Goal: Transaction & Acquisition: Purchase product/service

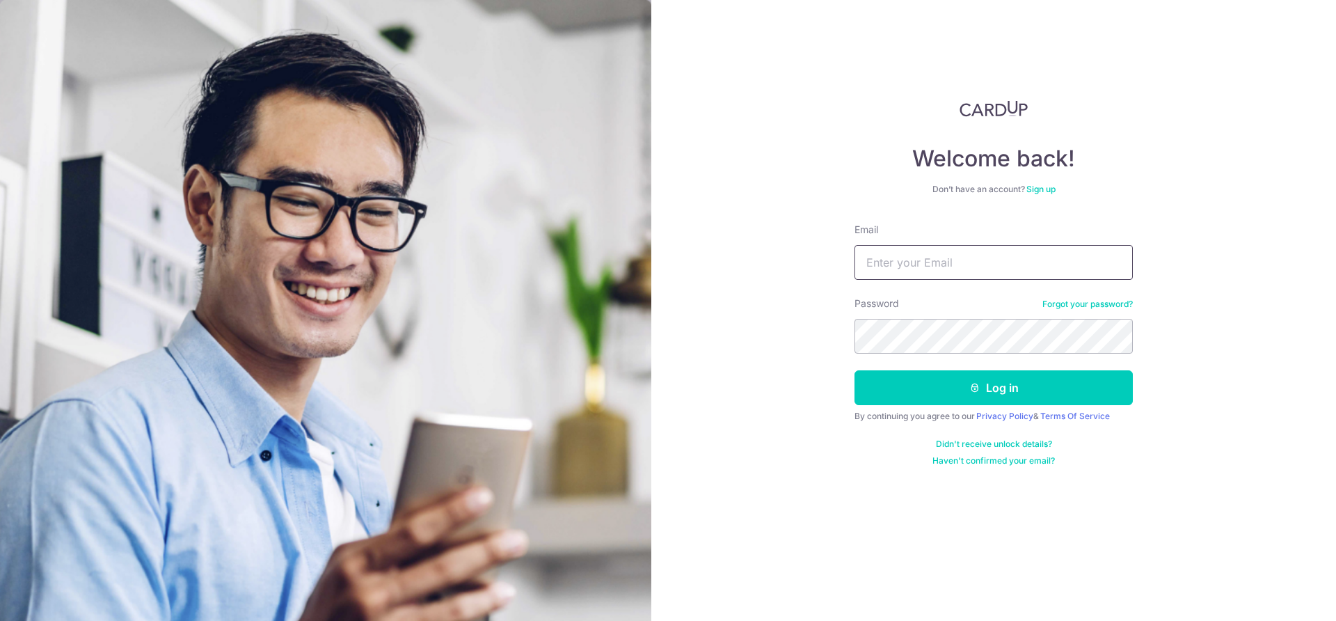
click at [955, 268] on input "Email" at bounding box center [994, 262] width 278 height 35
type input "[EMAIL_ADDRESS][DOMAIN_NAME]"
click at [855, 370] on button "Log in" at bounding box center [994, 387] width 278 height 35
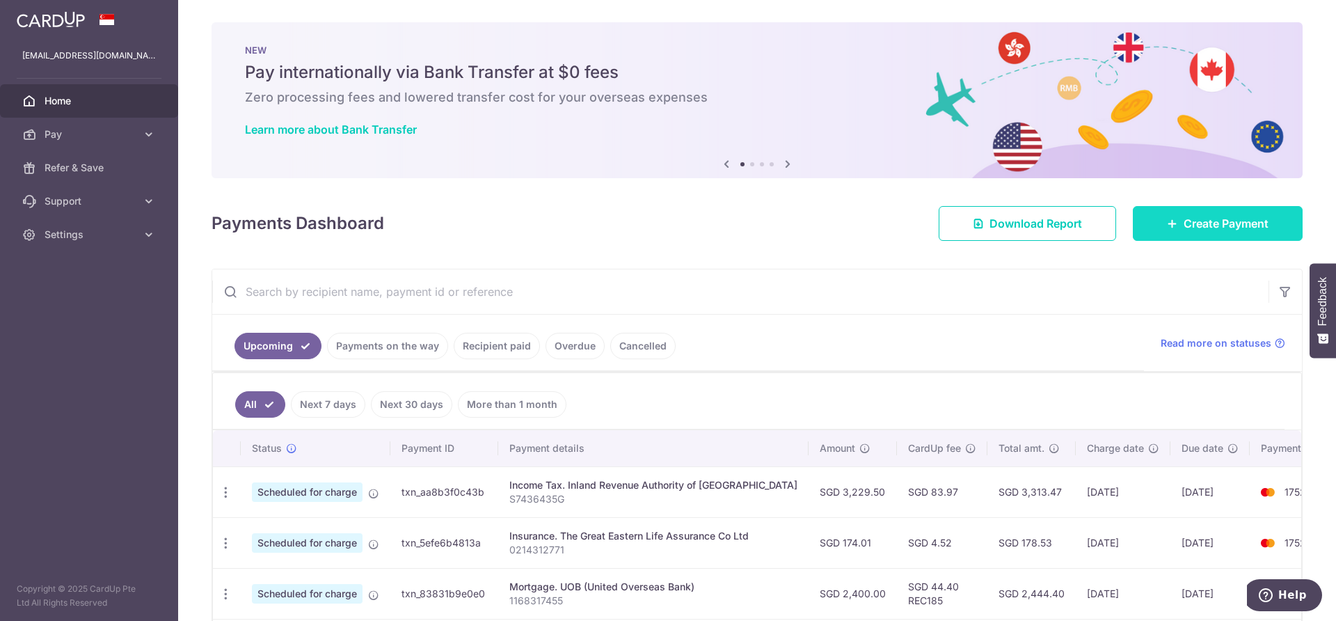
click at [1198, 221] on span "Create Payment" at bounding box center [1226, 223] width 85 height 17
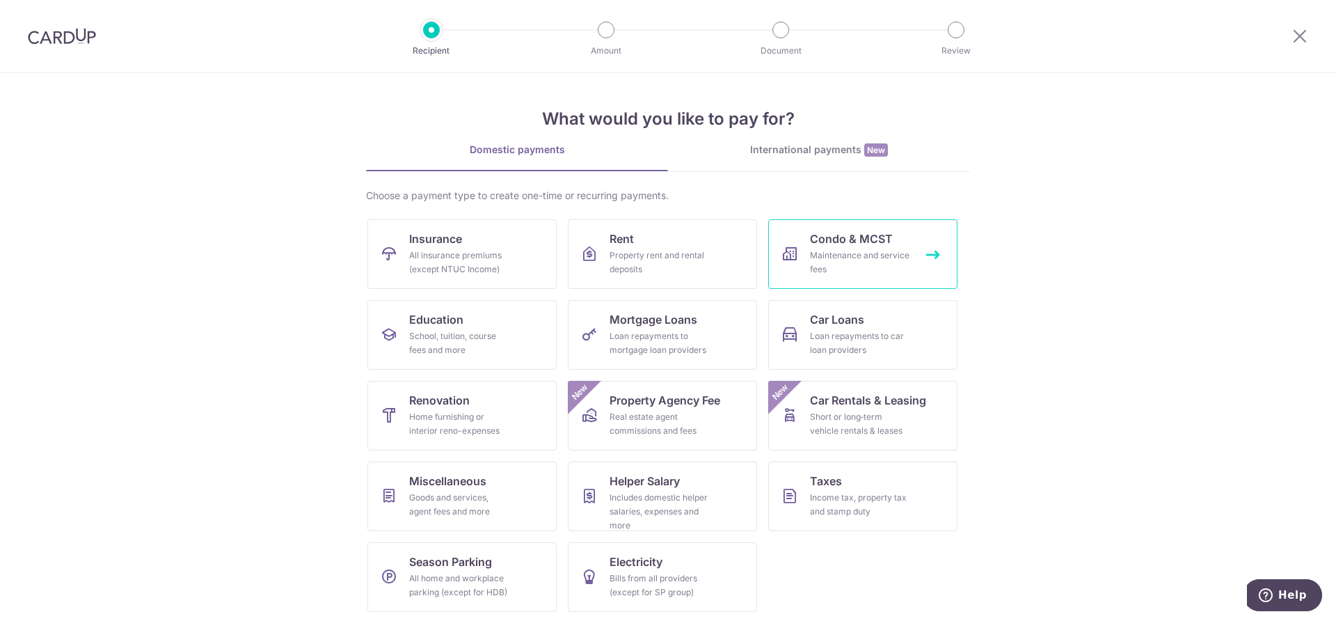
click at [878, 263] on div "Maintenance and service fees" at bounding box center [860, 262] width 100 height 28
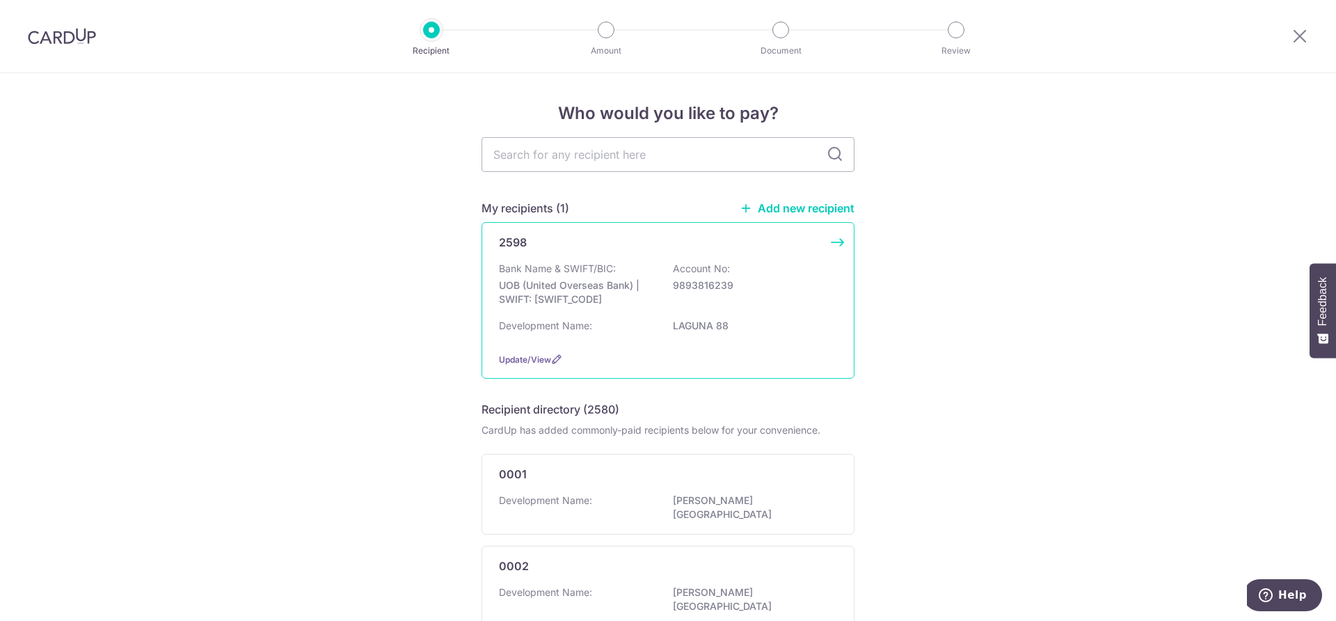
click at [834, 244] on div "2598 Bank Name & SWIFT/BIC: UOB (United Overseas Bank) | SWIFT: UOVBSGSGXXX Acc…" at bounding box center [668, 300] width 373 height 157
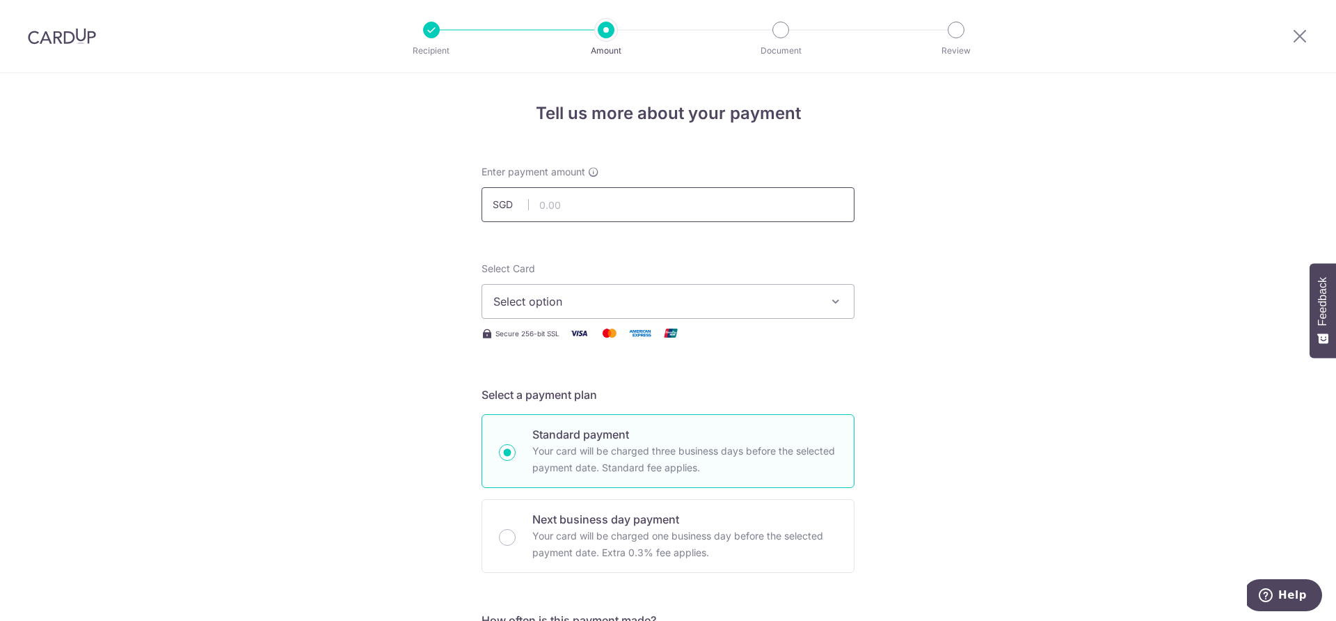
click at [655, 210] on input "text" at bounding box center [668, 204] width 373 height 35
type input "2,190.00"
click at [632, 282] on div "Select Card Select option Add credit card Your Cards **** 8000 **** 1752" at bounding box center [668, 290] width 373 height 57
click at [632, 294] on span "Select option" at bounding box center [655, 301] width 324 height 17
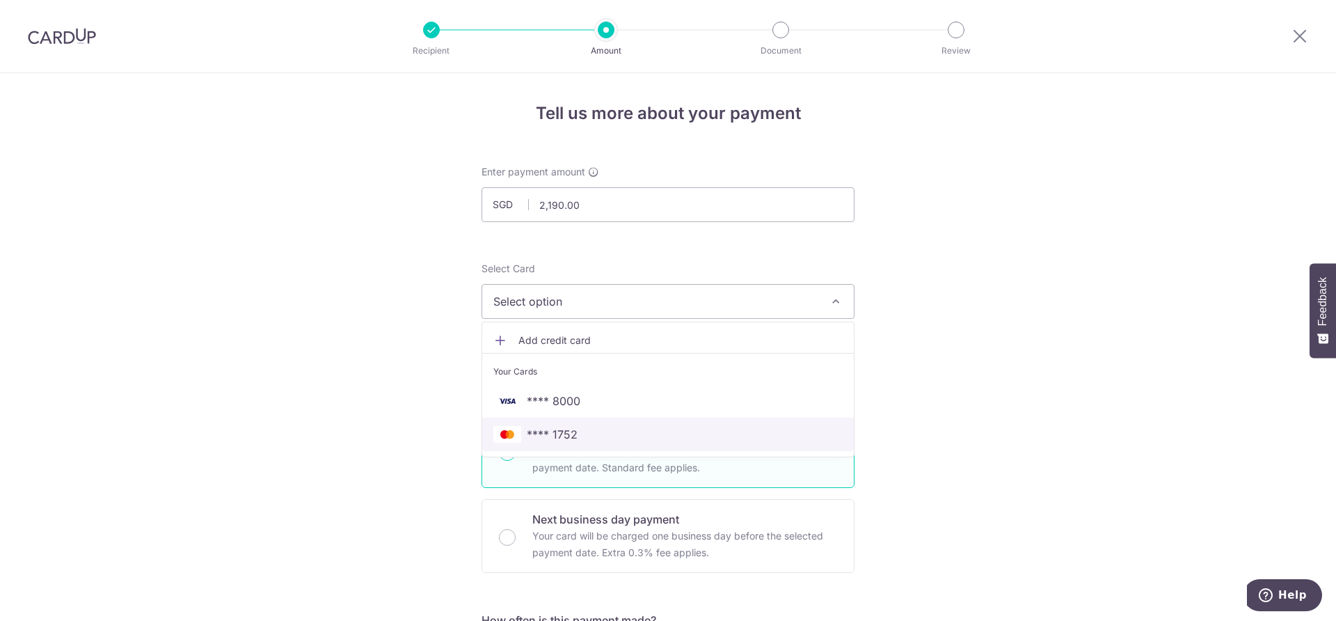
click at [563, 435] on span "**** 1752" at bounding box center [552, 434] width 51 height 17
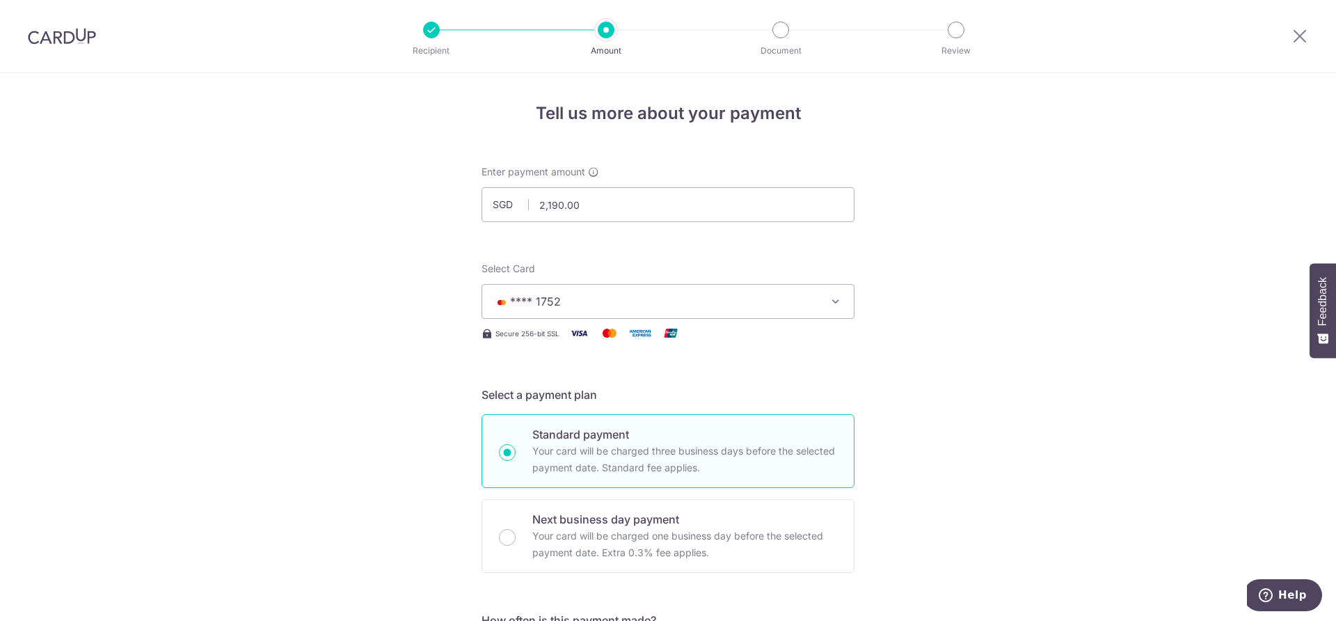
click at [63, 39] on img at bounding box center [62, 36] width 68 height 17
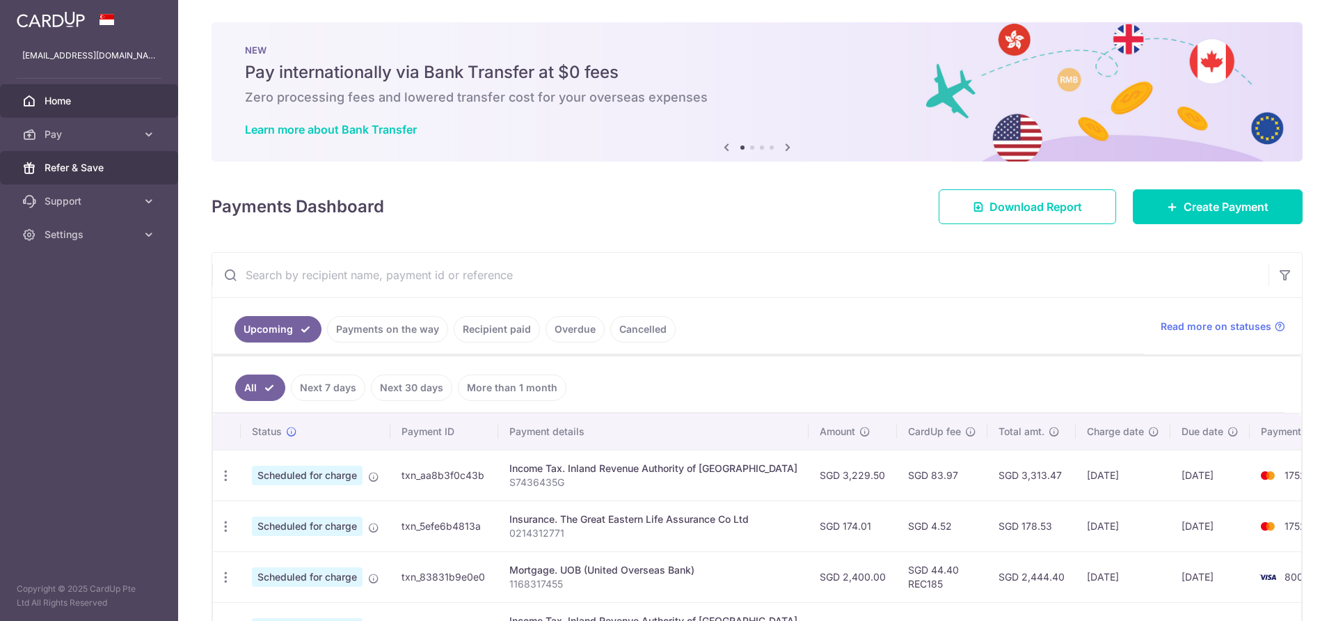
click at [85, 160] on link "Refer & Save" at bounding box center [89, 167] width 178 height 33
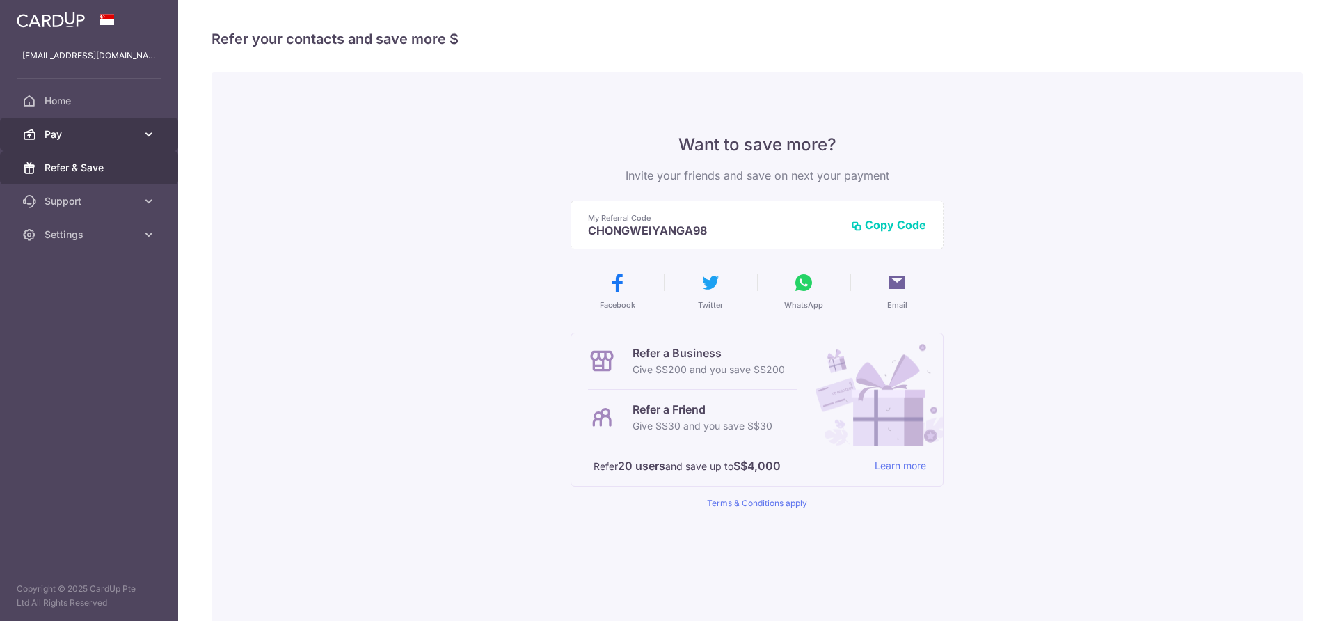
click at [73, 126] on link "Pay" at bounding box center [89, 134] width 178 height 33
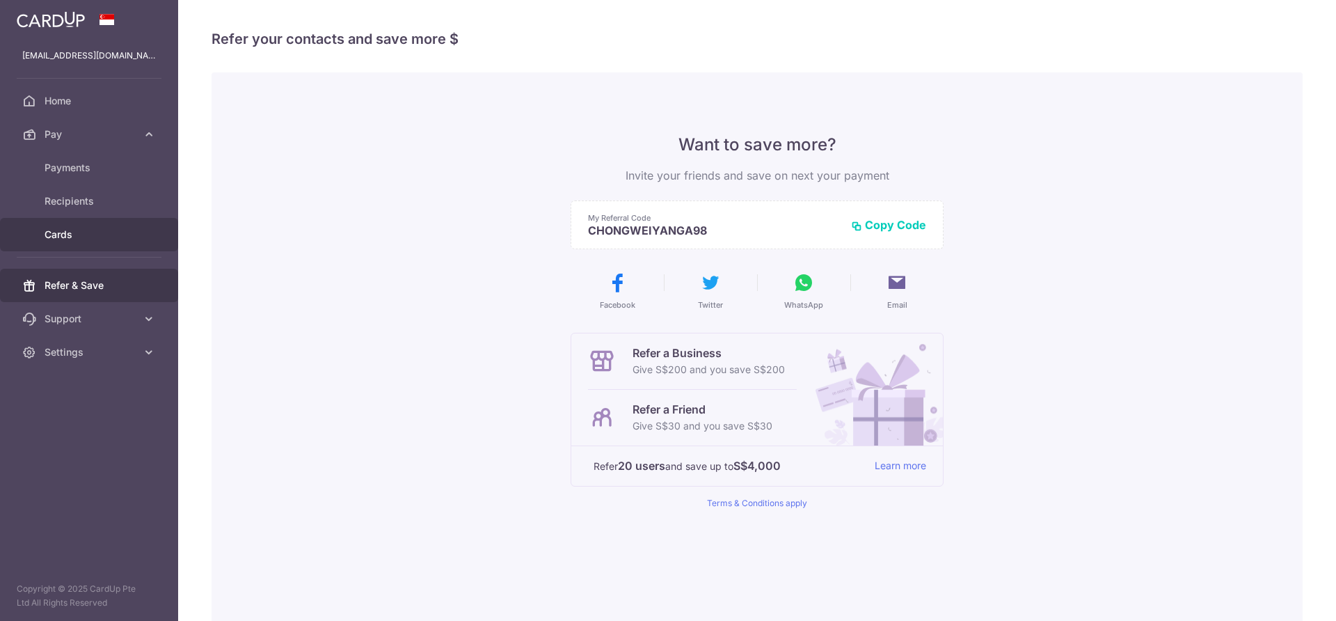
click at [59, 230] on span "Cards" at bounding box center [91, 235] width 92 height 14
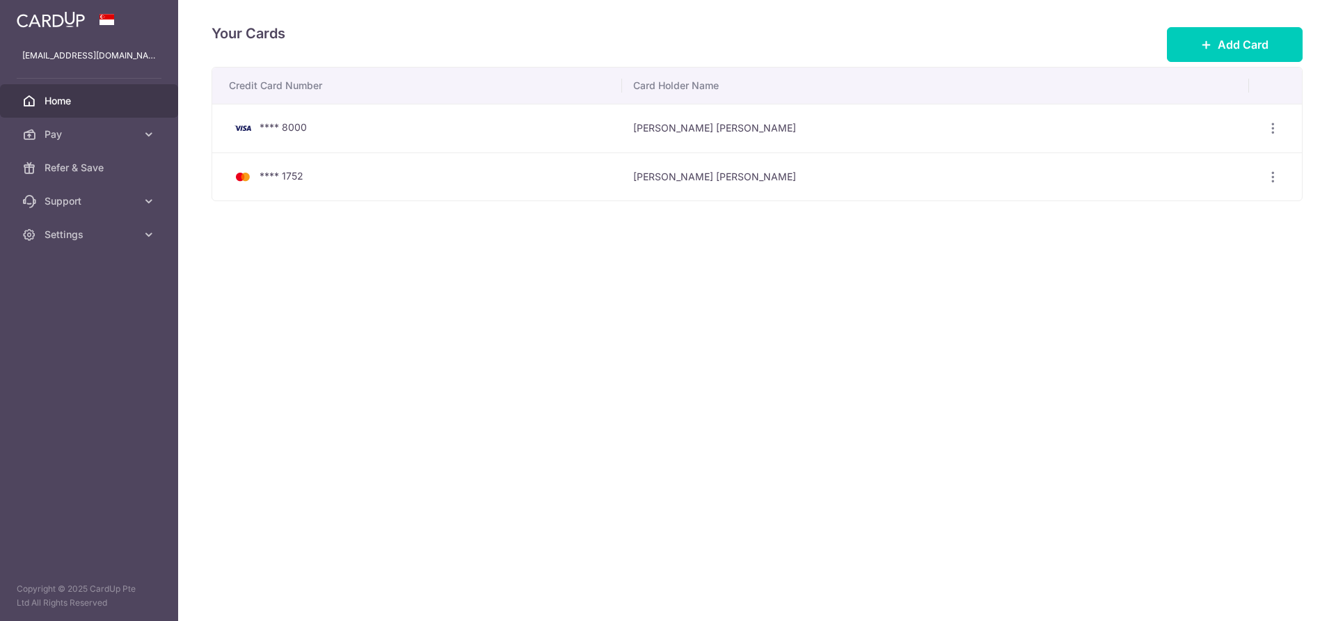
click at [57, 97] on span "Home" at bounding box center [91, 101] width 92 height 14
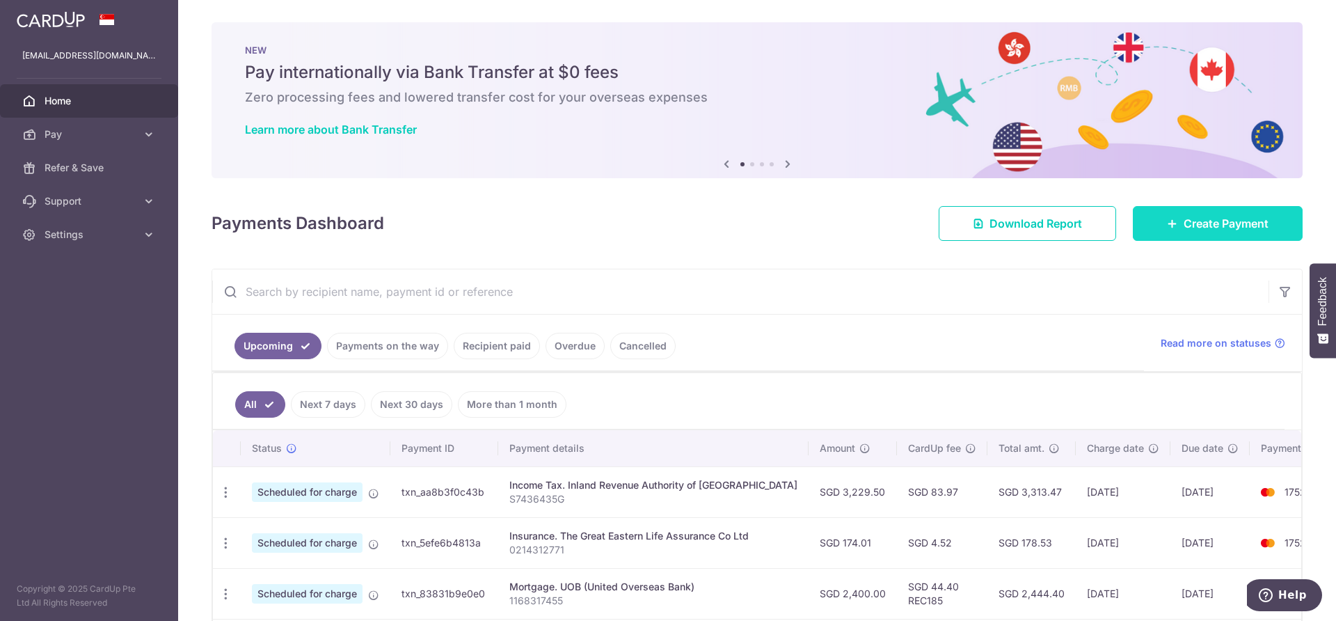
click at [1191, 227] on span "Create Payment" at bounding box center [1226, 223] width 85 height 17
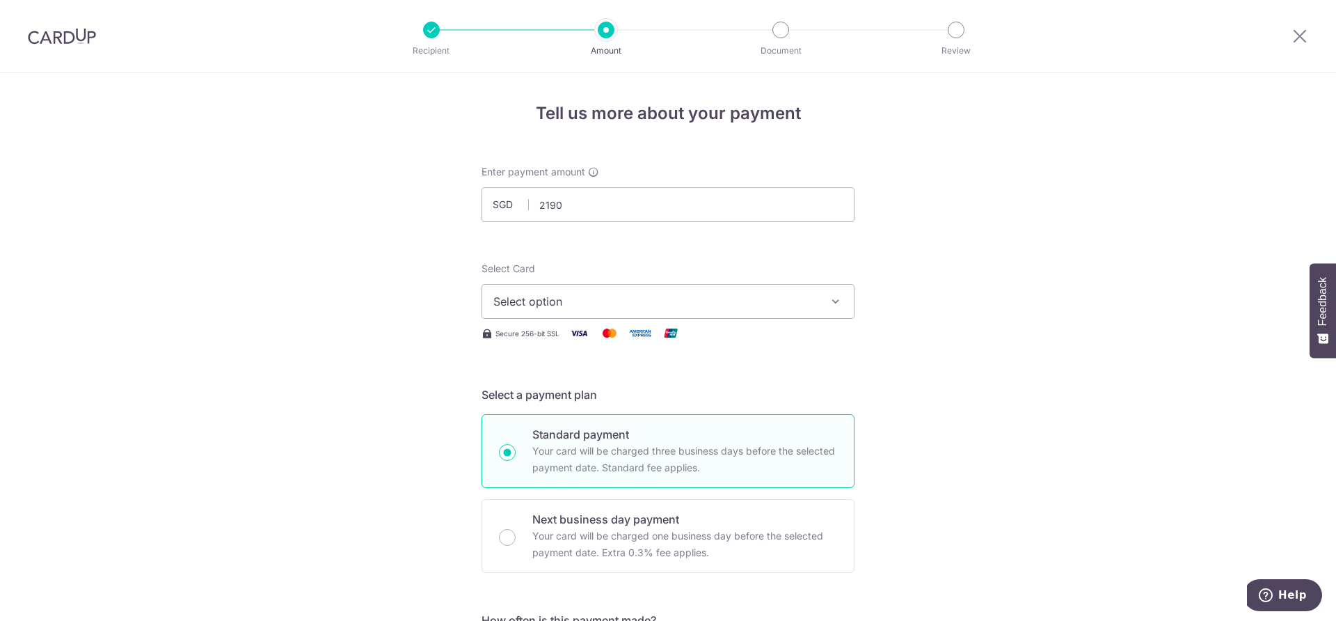
type input "2,190.00"
click at [690, 303] on span "Select option" at bounding box center [655, 301] width 324 height 17
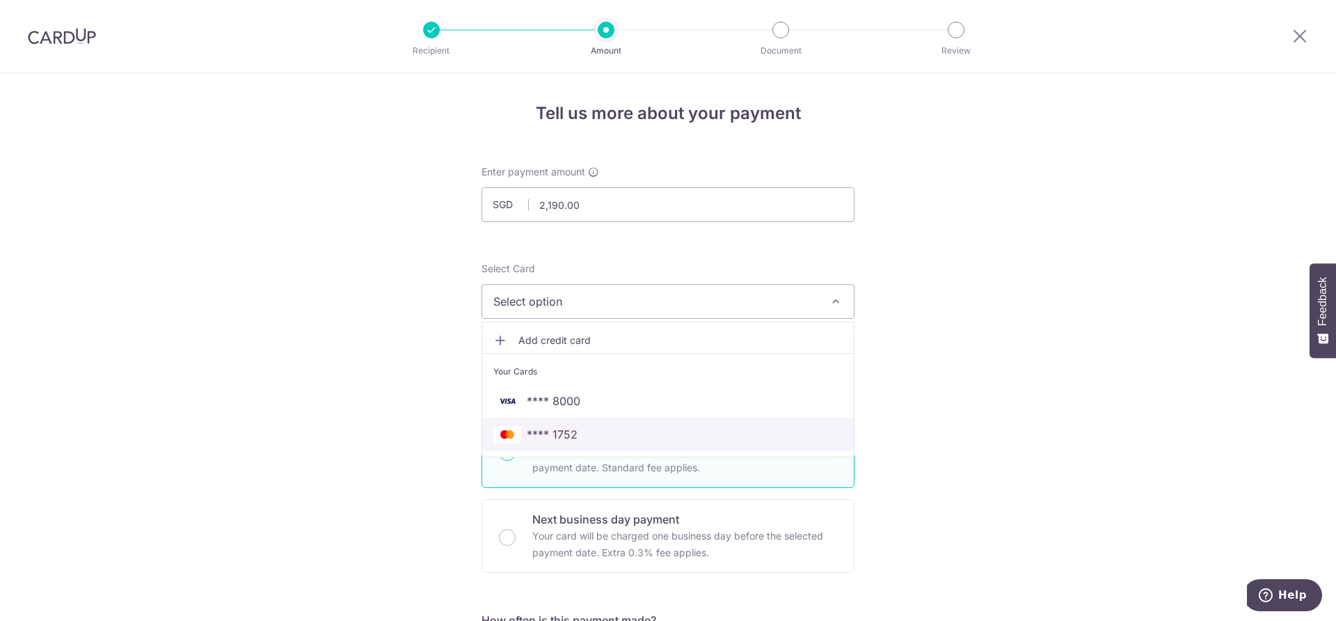
click at [667, 435] on span "**** 1752" at bounding box center [667, 434] width 349 height 17
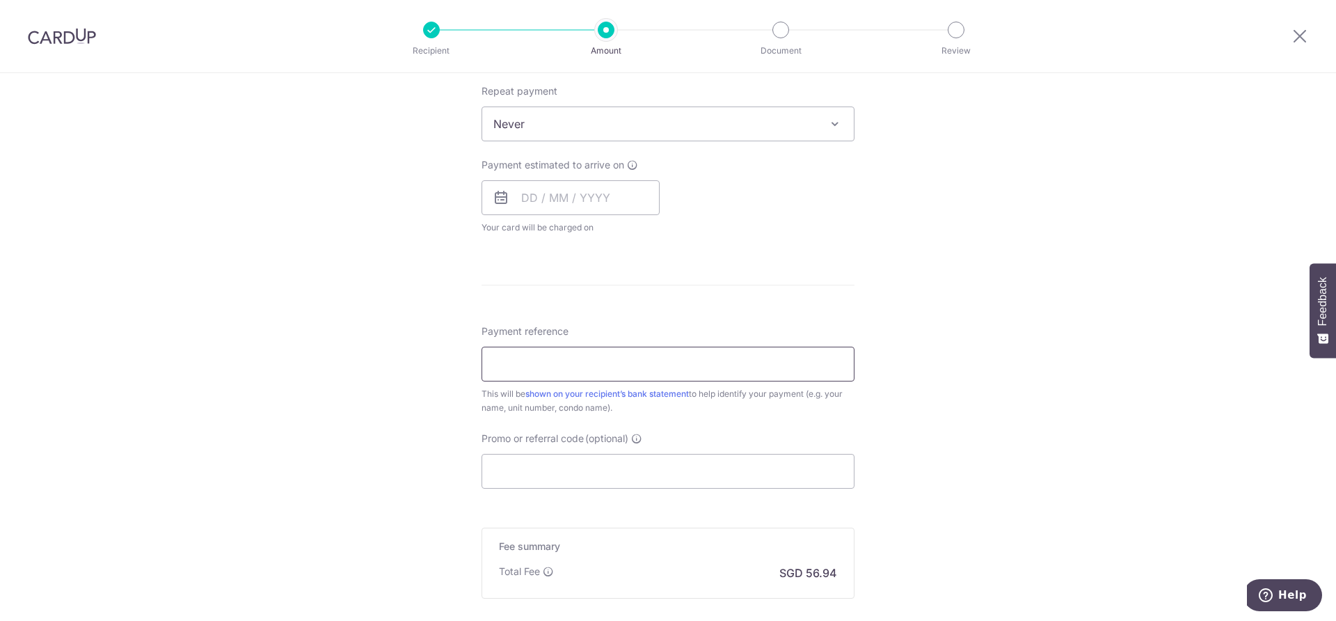
scroll to position [557, 0]
click at [538, 373] on input "Payment reference" at bounding box center [668, 362] width 373 height 35
type input "Unit 01-10"
click at [566, 477] on input "Promo or referral code (optional)" at bounding box center [668, 469] width 373 height 35
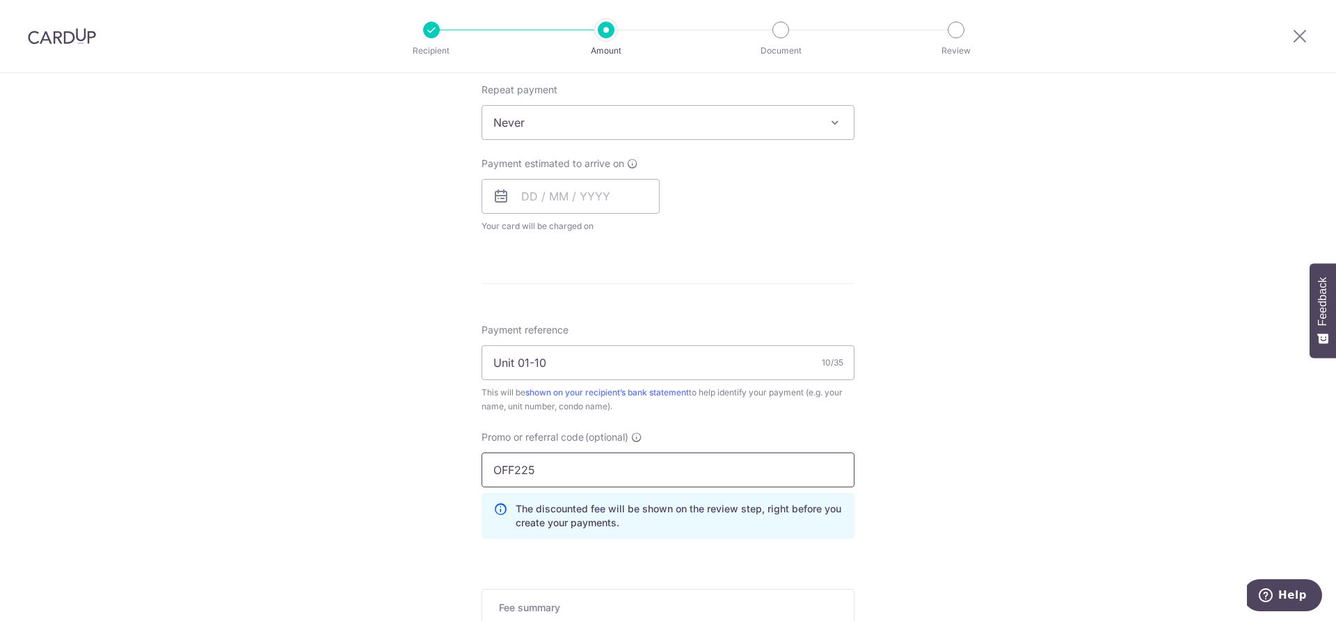
type input "OFF225"
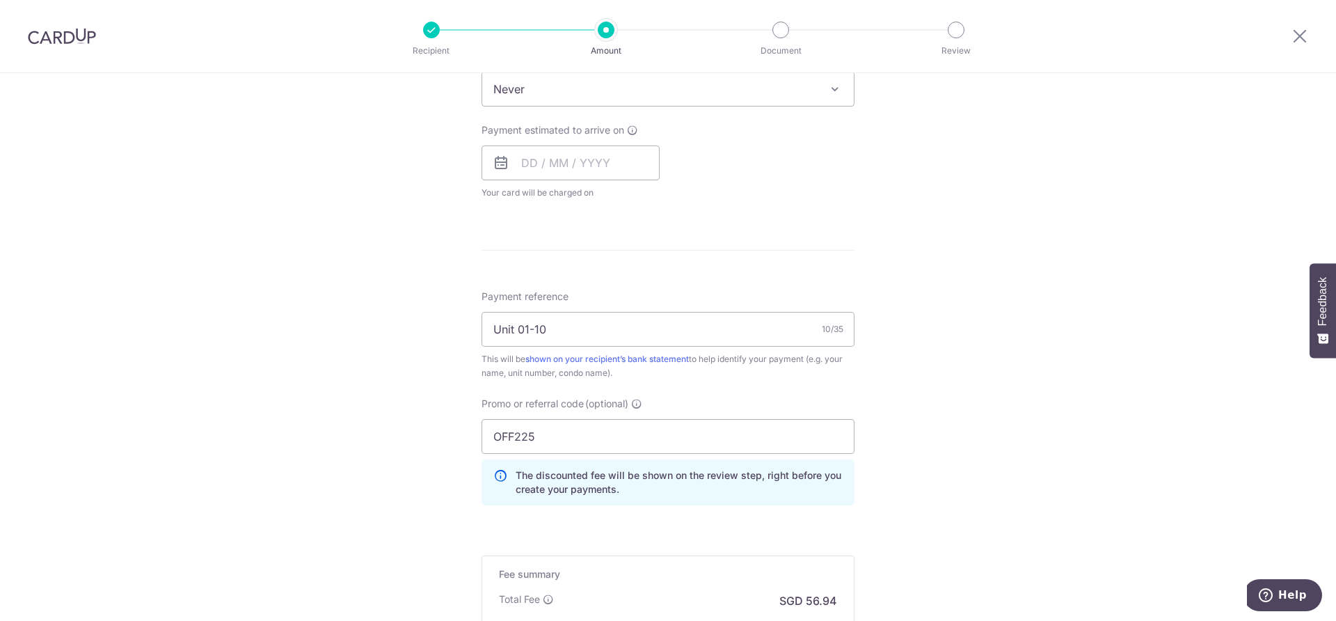
scroll to position [774, 0]
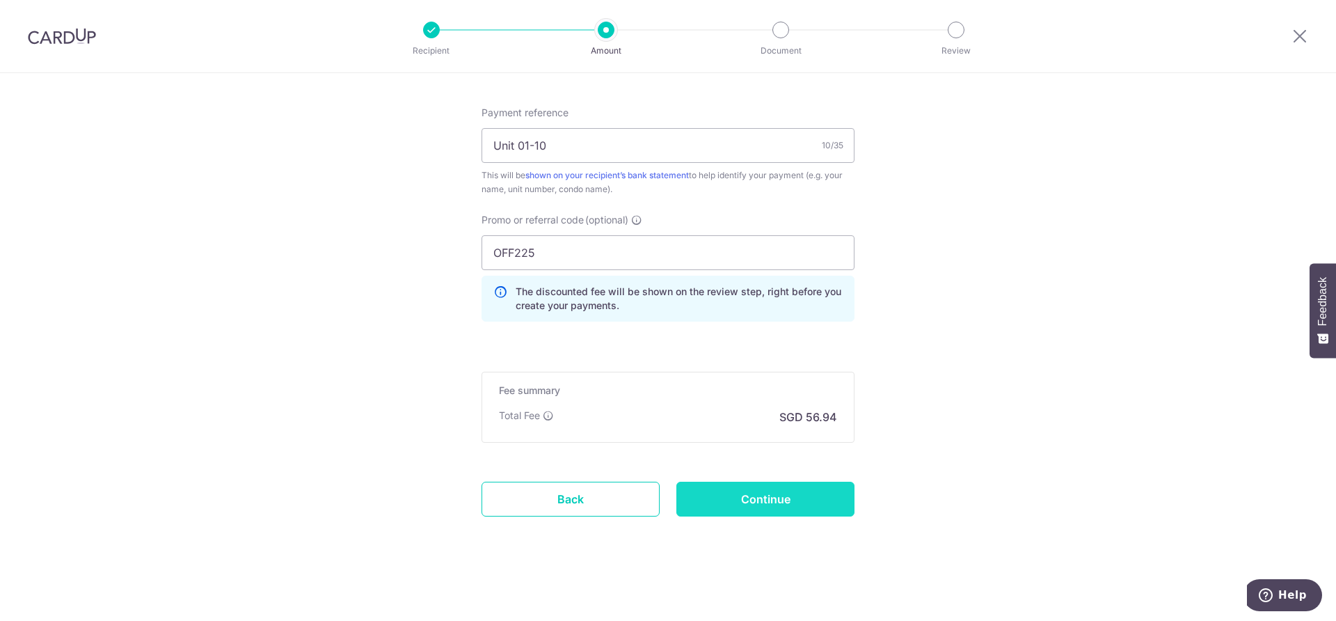
click at [763, 511] on input "Continue" at bounding box center [765, 499] width 178 height 35
type input "Create Schedule"
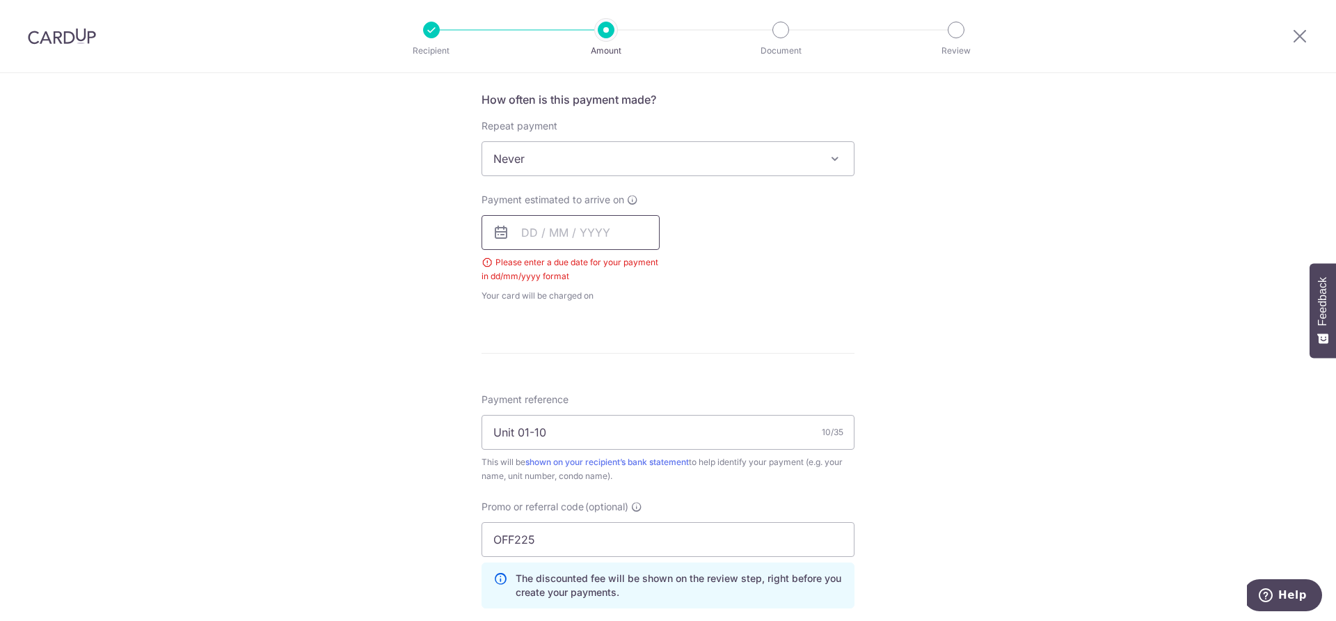
scroll to position [519, 0]
click at [546, 234] on input "text" at bounding box center [571, 233] width 178 height 35
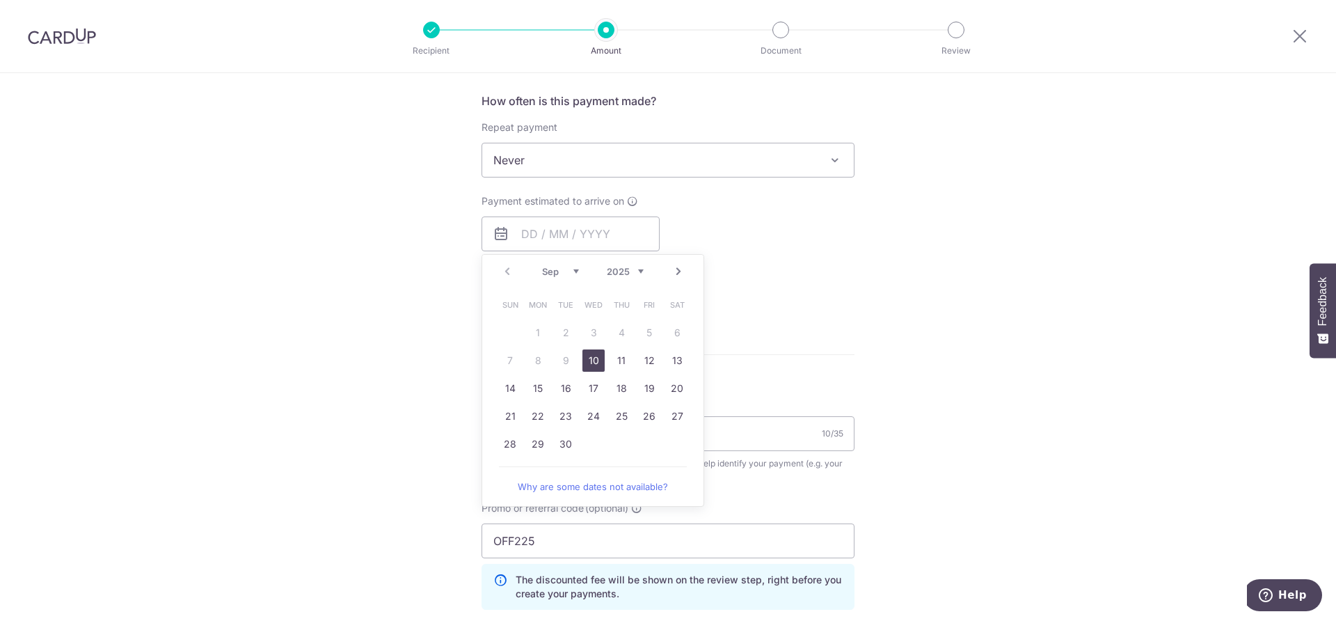
click at [944, 324] on div "Tell us more about your payment Enter payment amount SGD 2,190.00 2190.00 Selec…" at bounding box center [668, 231] width 1336 height 1355
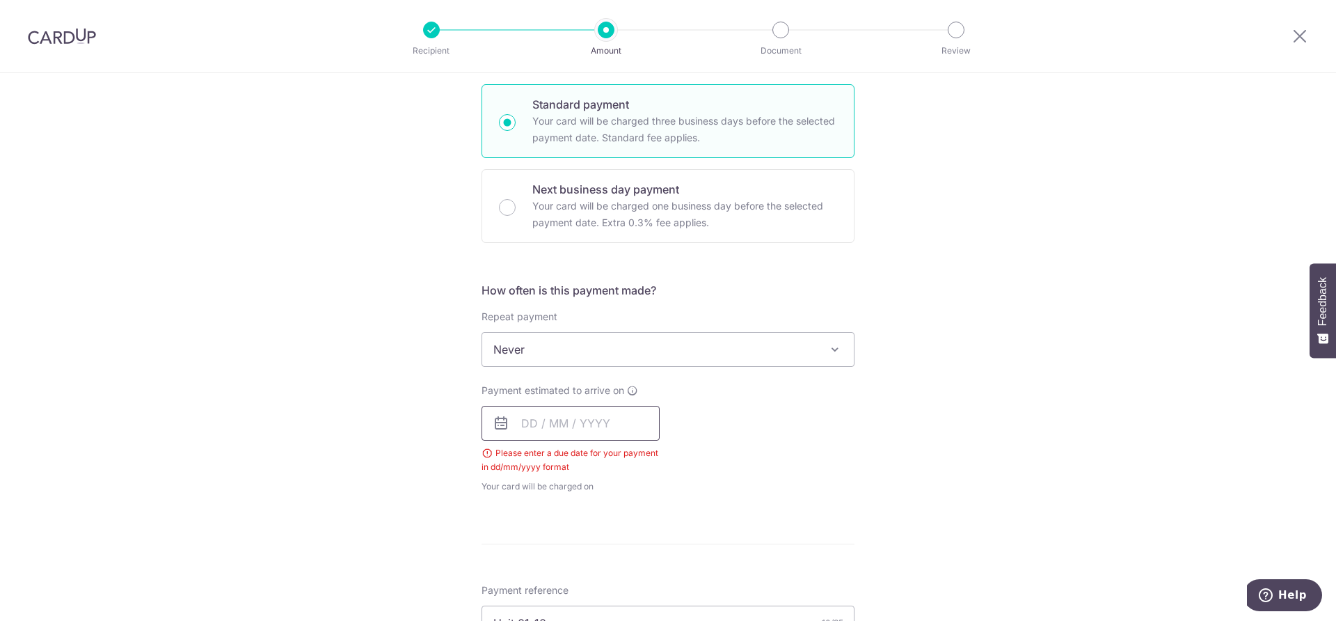
scroll to position [332, 0]
click at [570, 422] on input "text" at bounding box center [571, 421] width 178 height 35
click at [537, 578] on link "15" at bounding box center [538, 575] width 22 height 22
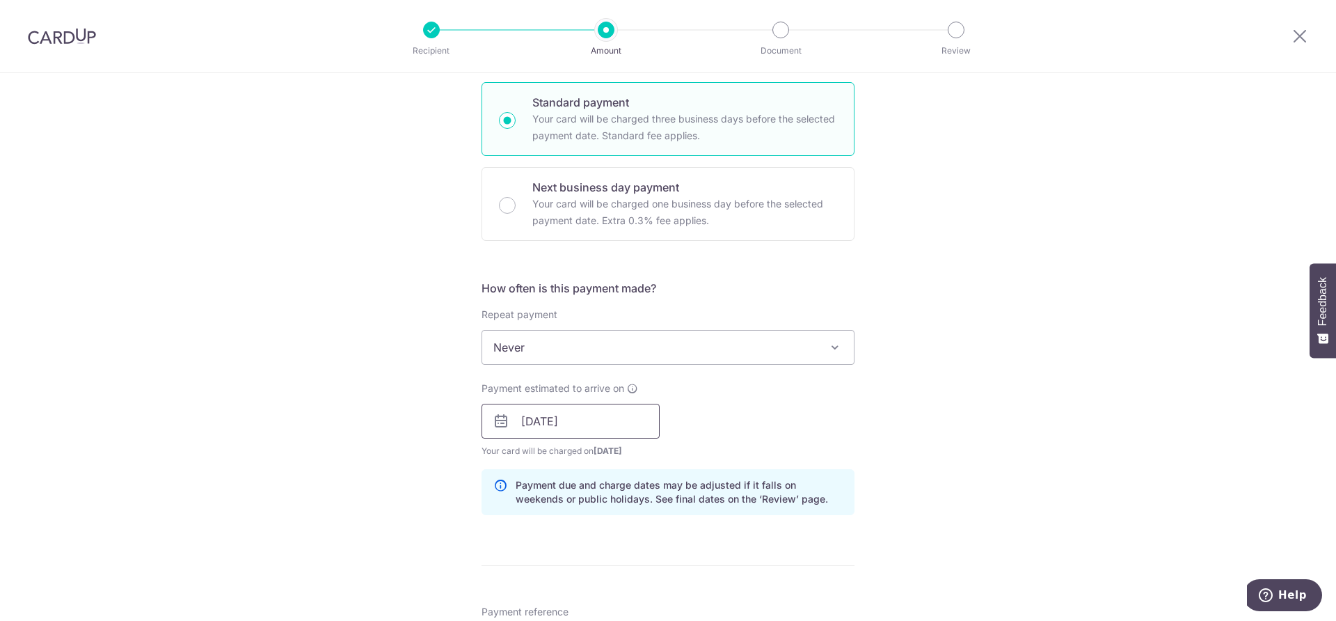
click at [585, 418] on input "15/09/2025" at bounding box center [571, 421] width 178 height 35
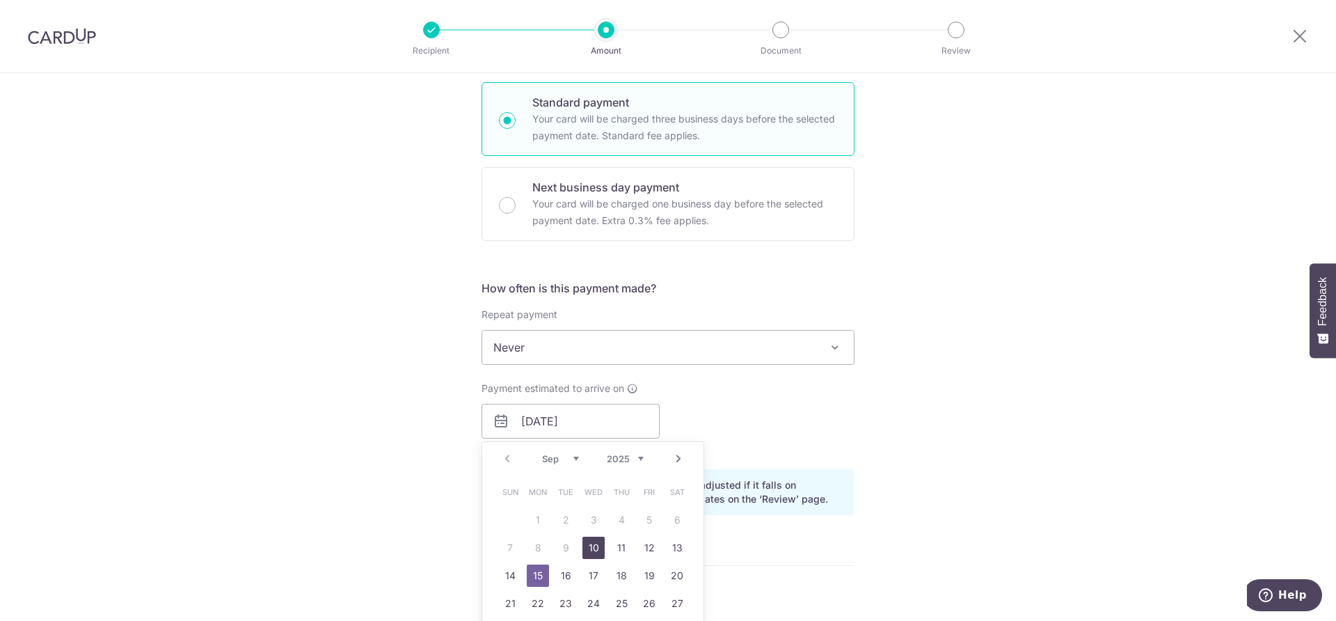
click at [592, 553] on link "10" at bounding box center [593, 548] width 22 height 22
type input "10/09/2025"
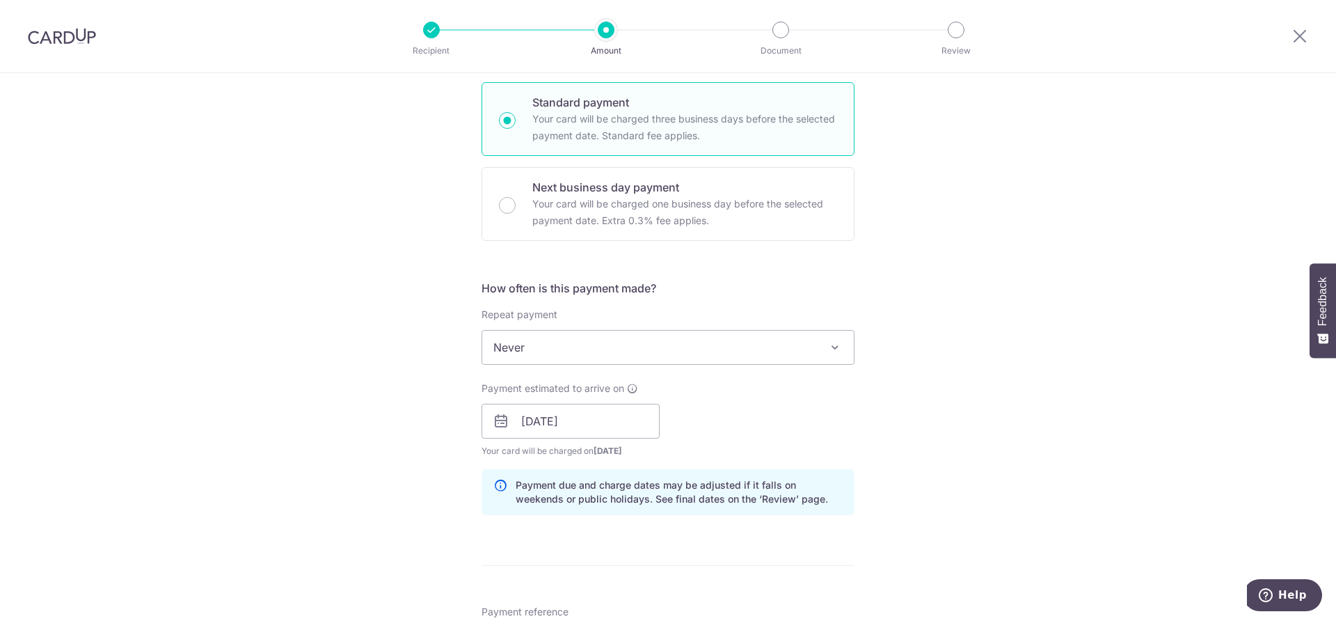
click at [888, 450] on div "Tell us more about your payment Enter payment amount SGD 2,190.00 2190.00 Selec…" at bounding box center [668, 430] width 1336 height 1379
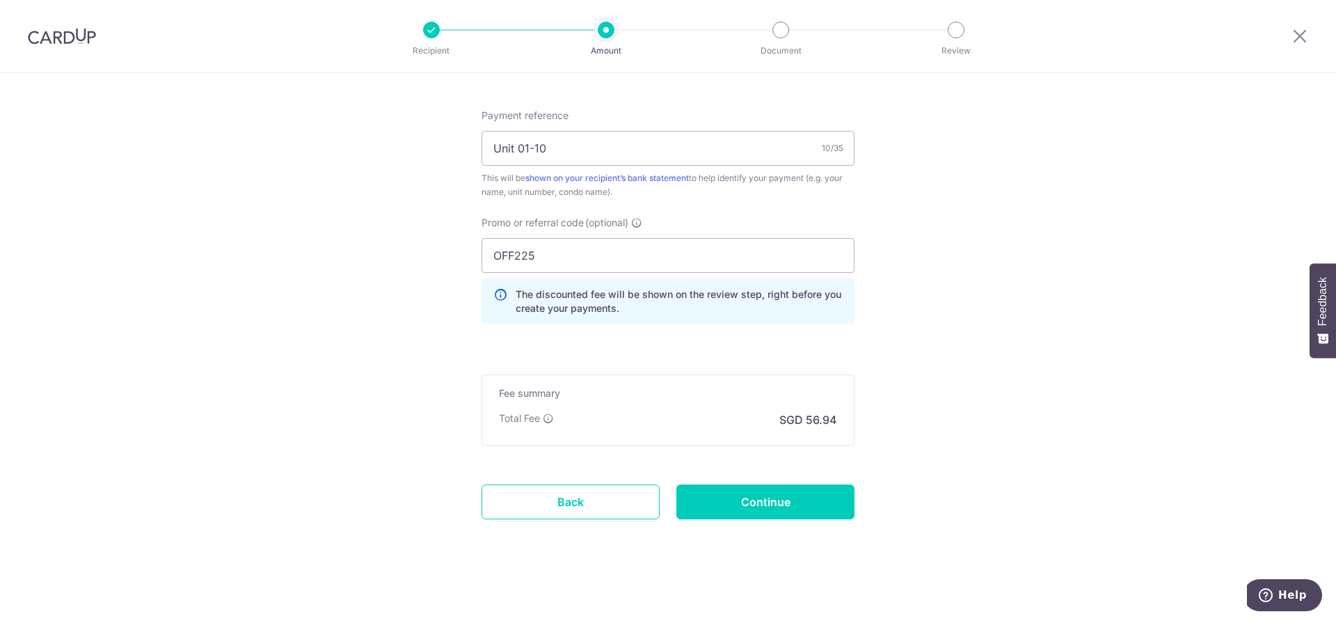
scroll to position [831, 0]
click at [799, 505] on input "Continue" at bounding box center [765, 499] width 178 height 35
type input "Create Schedule"
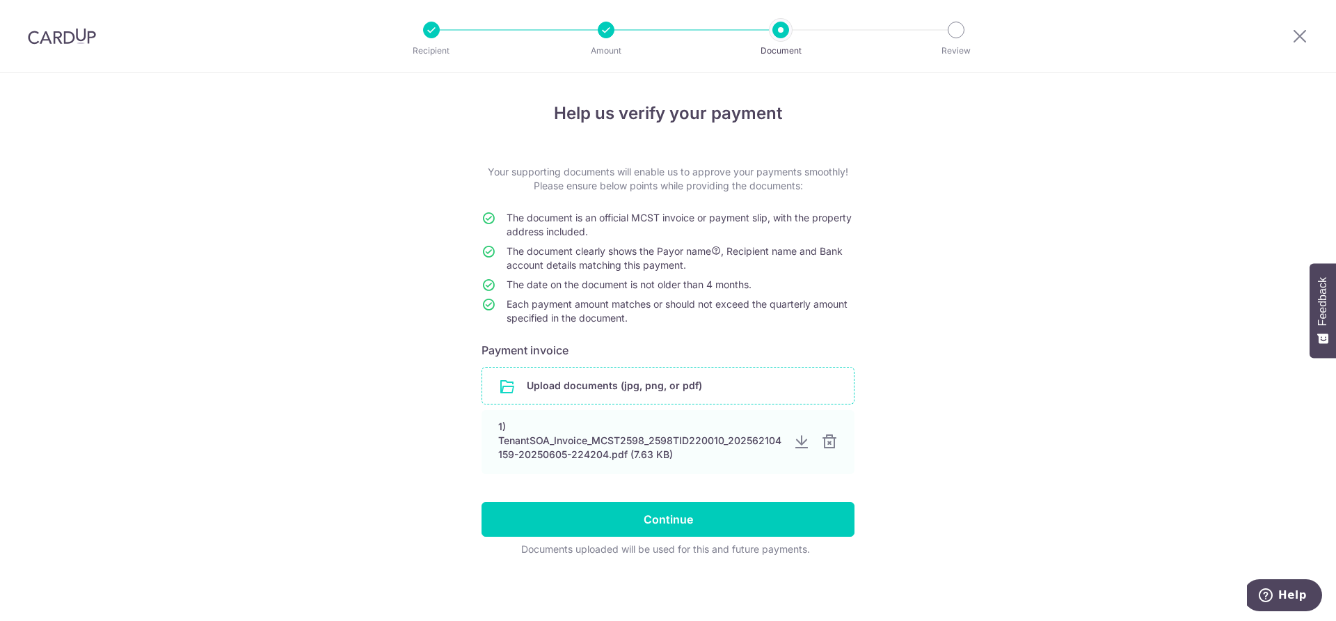
click at [633, 388] on input "file" at bounding box center [668, 385] width 372 height 36
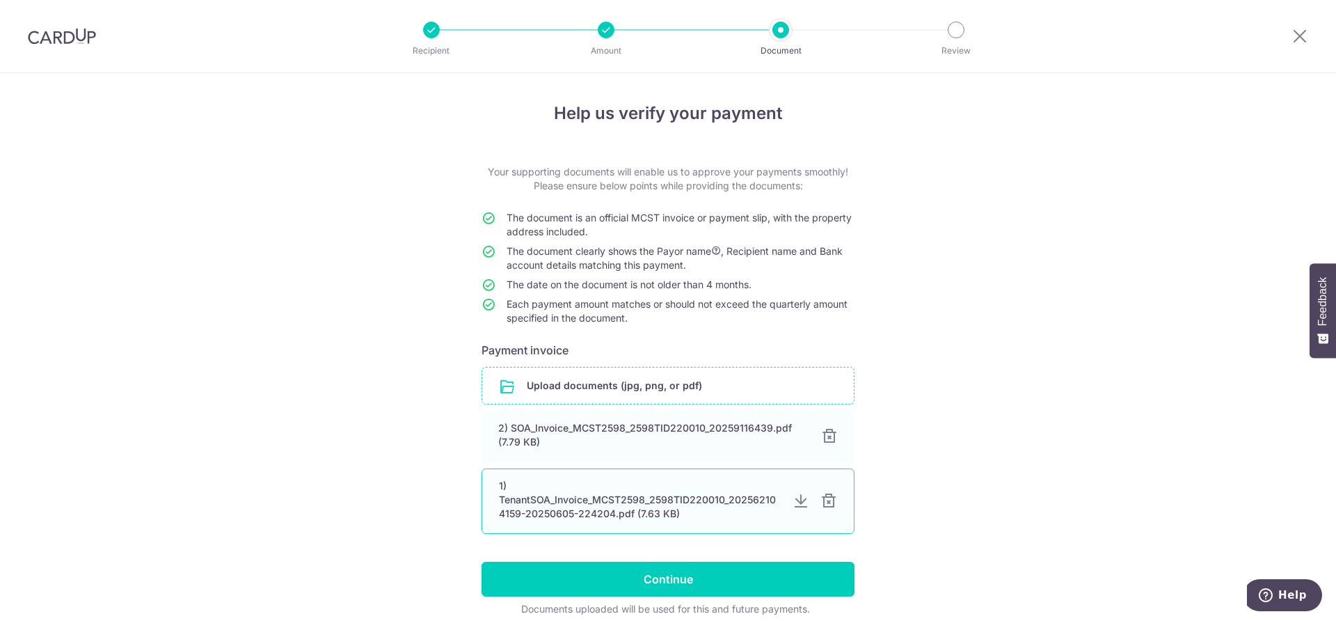
click at [827, 503] on div at bounding box center [828, 501] width 17 height 17
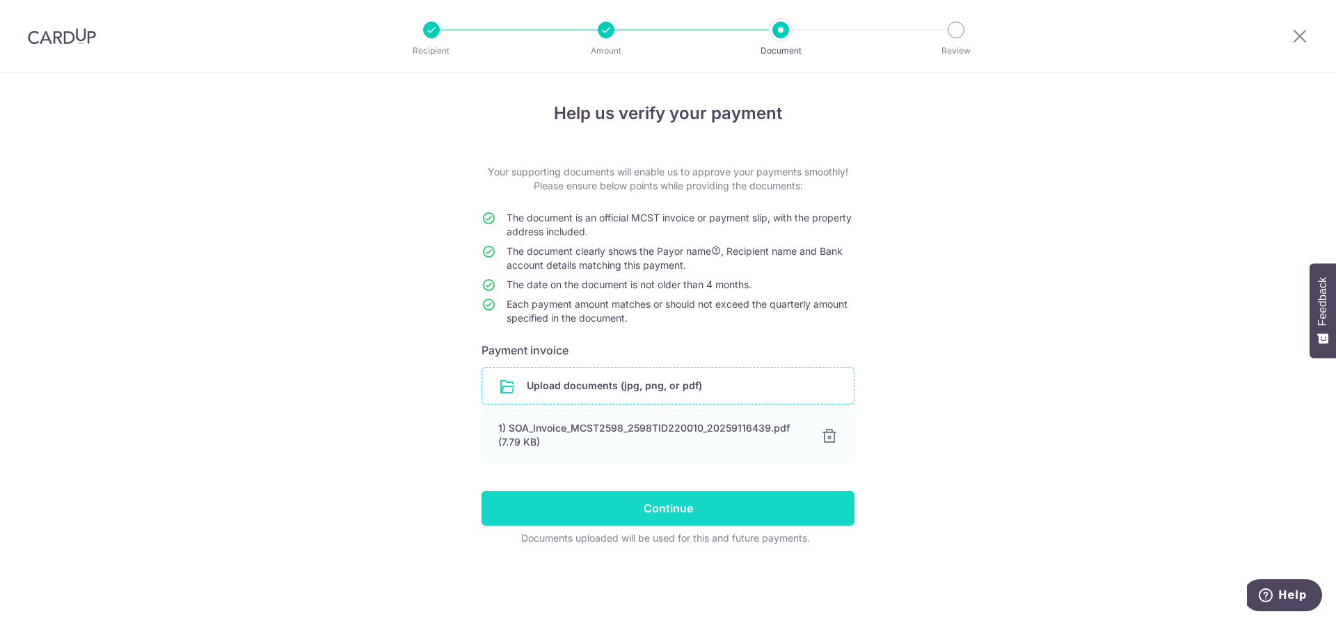
click at [772, 511] on input "Continue" at bounding box center [668, 508] width 373 height 35
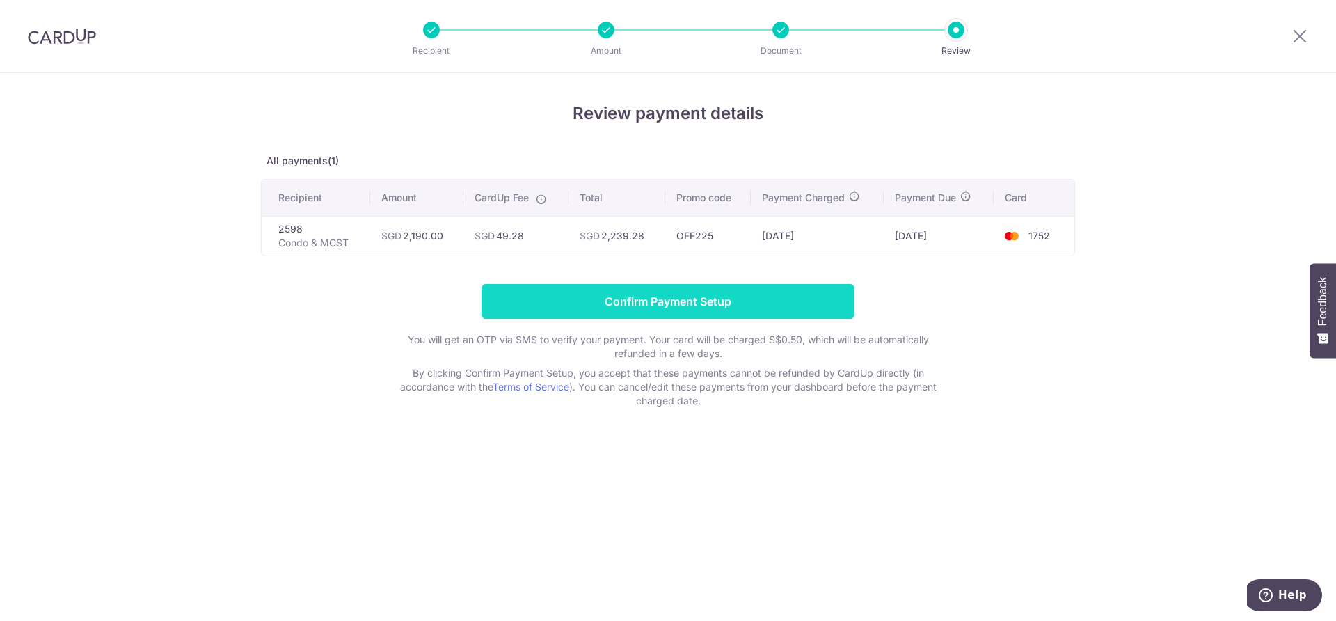
click at [678, 301] on input "Confirm Payment Setup" at bounding box center [668, 301] width 373 height 35
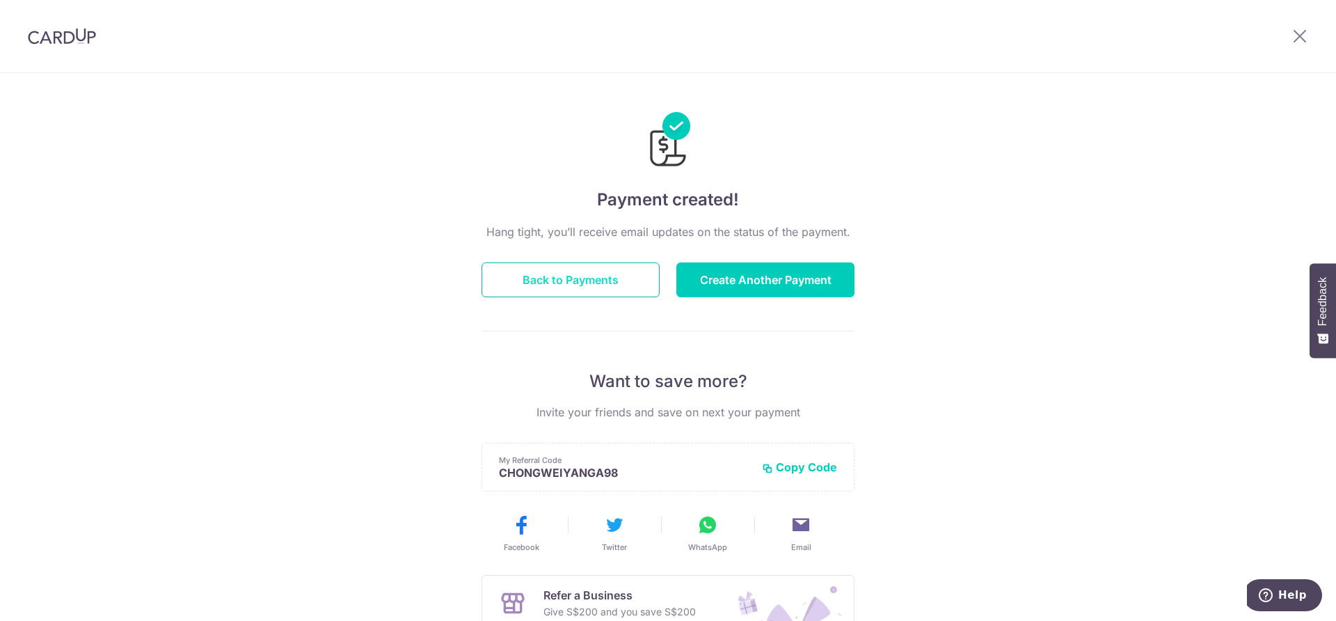
click at [553, 283] on button "Back to Payments" at bounding box center [571, 279] width 178 height 35
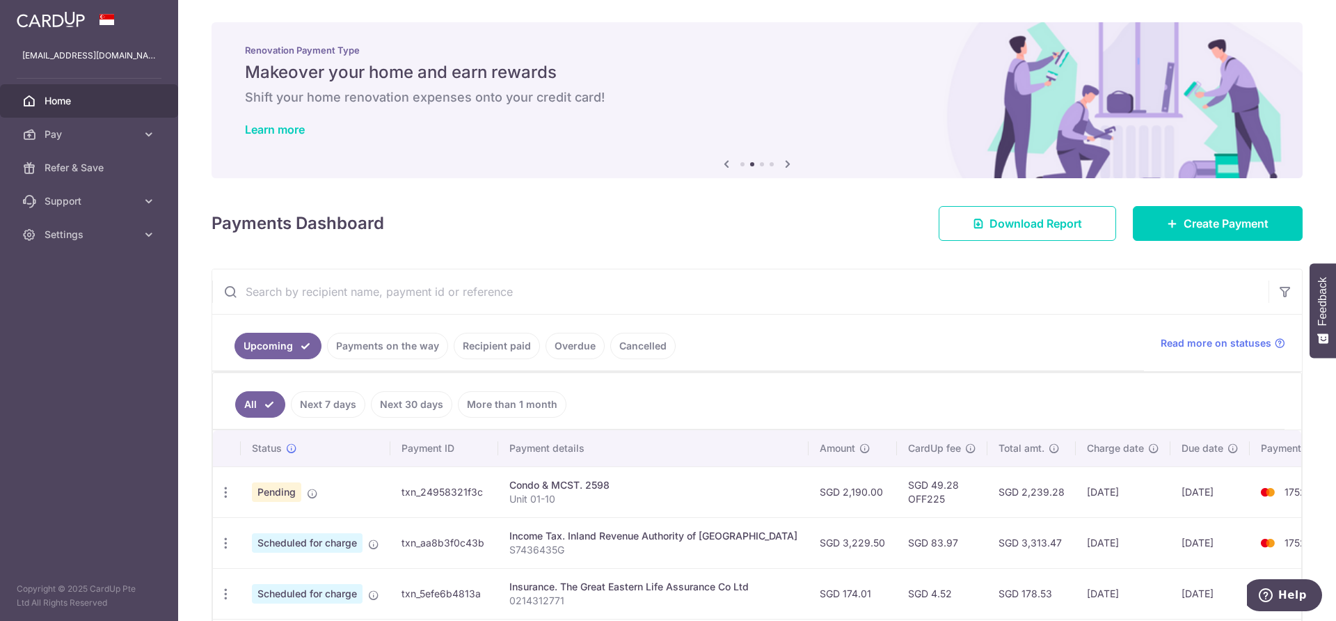
click at [56, 101] on span "Home" at bounding box center [91, 101] width 92 height 14
